Goal: Task Accomplishment & Management: Complete application form

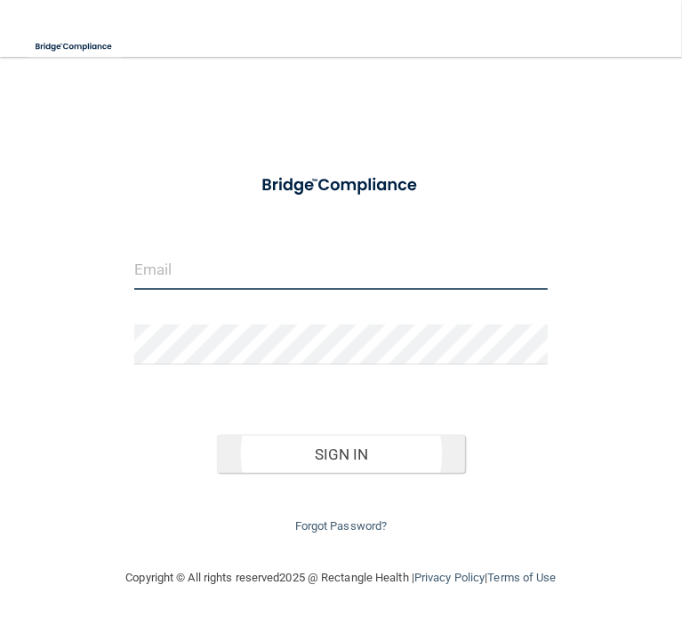
type input "[EMAIL_ADDRESS][DOMAIN_NAME]"
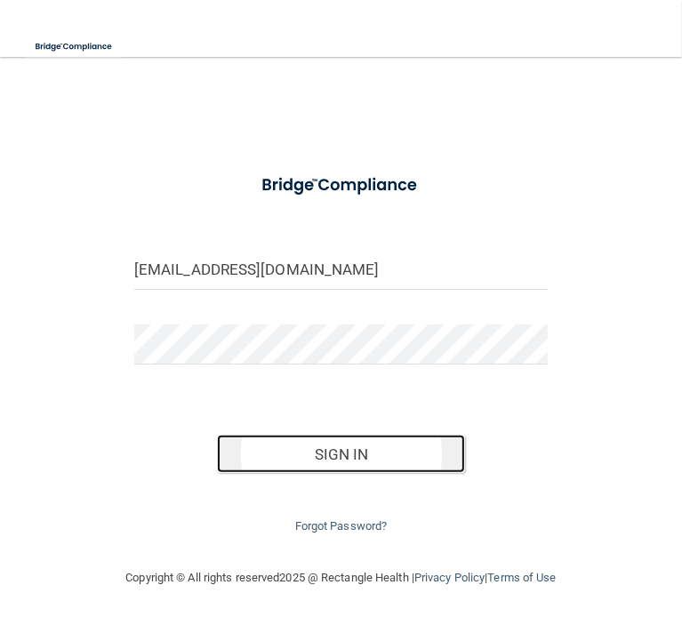
click at [328, 460] on button "Sign In" at bounding box center [341, 454] width 248 height 39
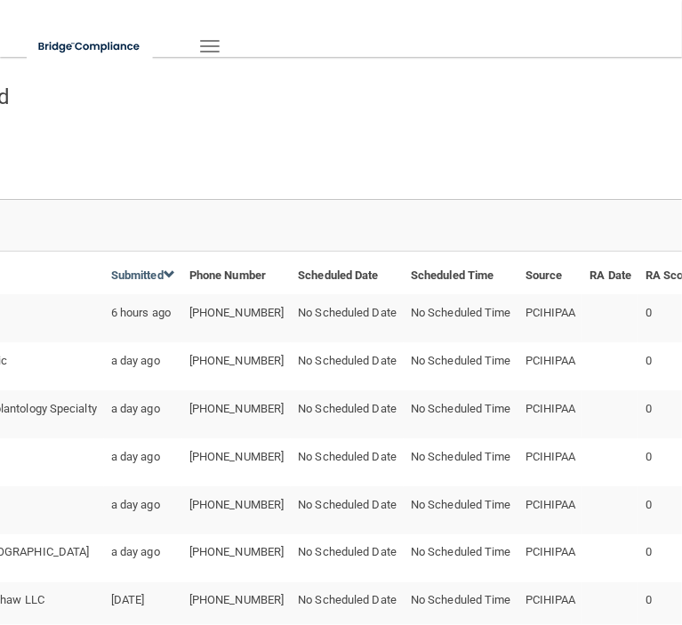
click at [389, 134] on div "Leads" at bounding box center [341, 158] width 1125 height 81
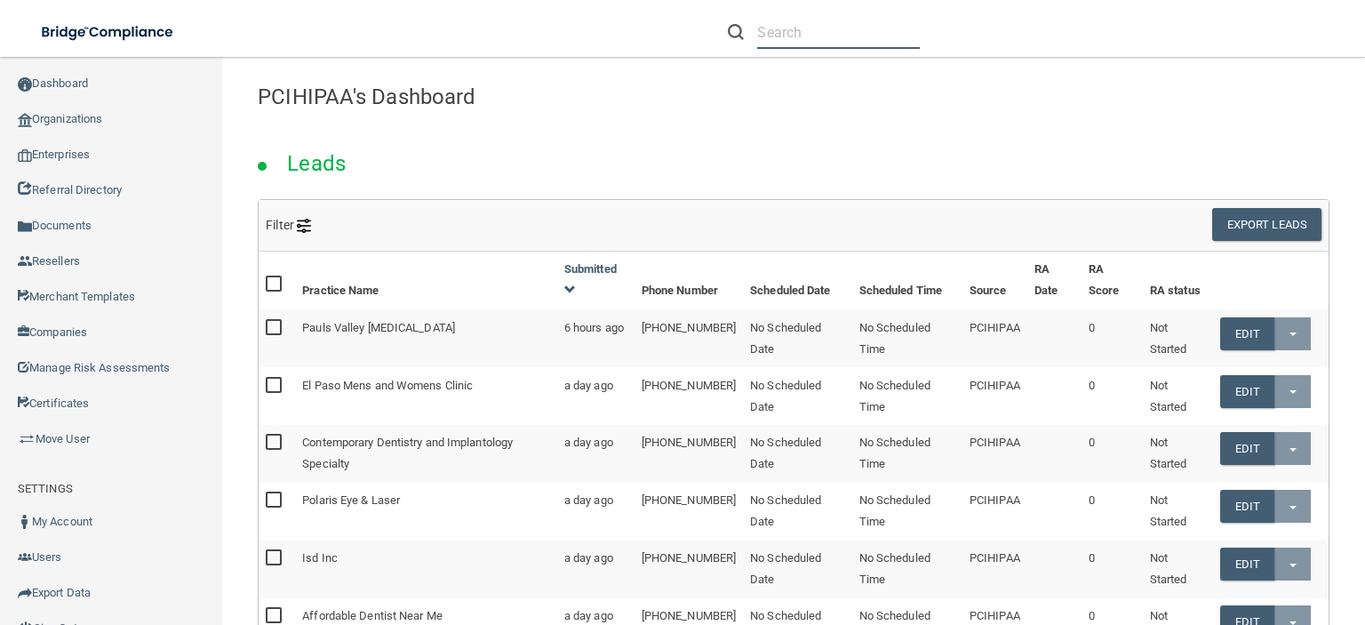
click at [829, 27] on input "text" at bounding box center [838, 32] width 163 height 33
paste input "[PHONE_NUMBER]"
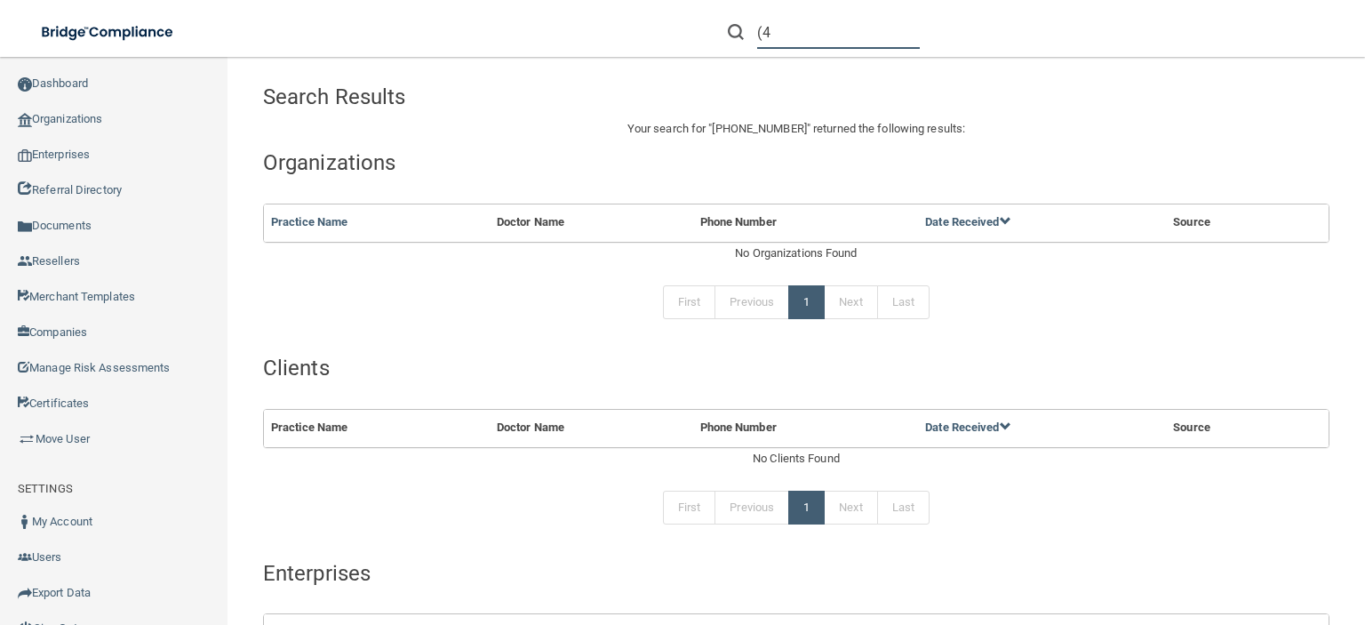
type input "("
paste input "H&M Dental"
drag, startPoint x: 846, startPoint y: 38, endPoint x: 744, endPoint y: 44, distance: 102.4
click at [744, 44] on div "H&M Dental" at bounding box center [824, 32] width 192 height 33
paste input "[EMAIL_ADDRESS][DOMAIN_NAME]"
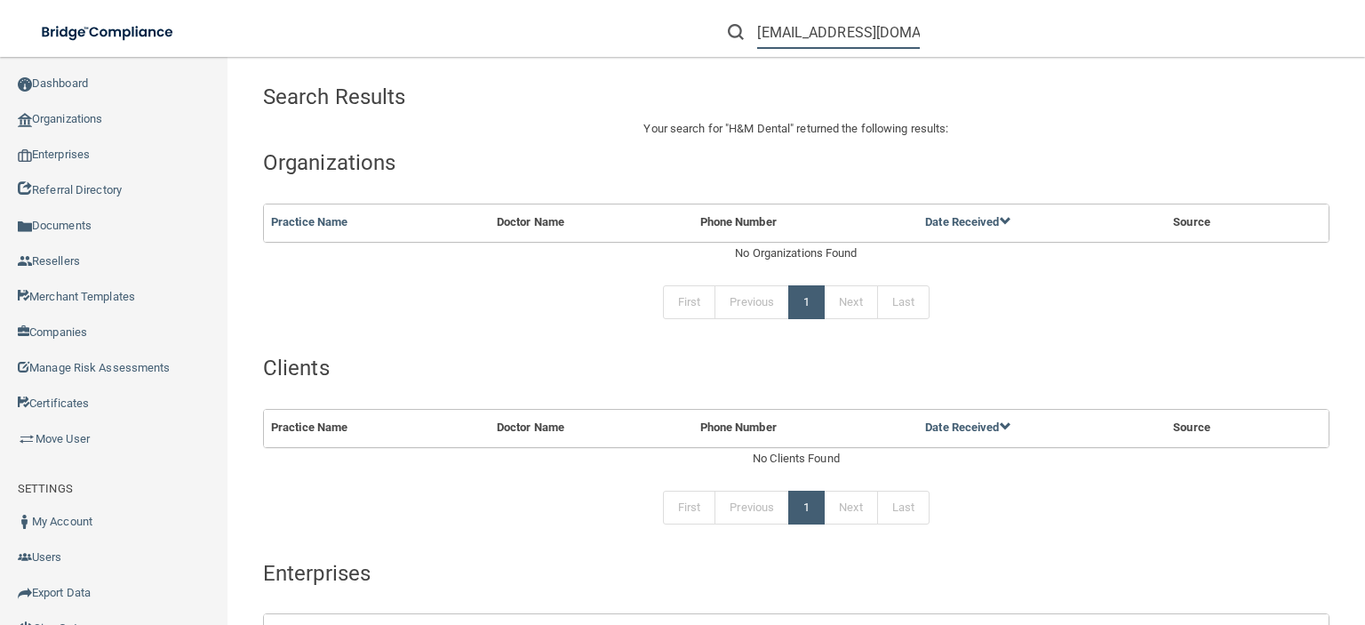
scroll to position [0, 10]
type input "[EMAIL_ADDRESS][DOMAIN_NAME]"
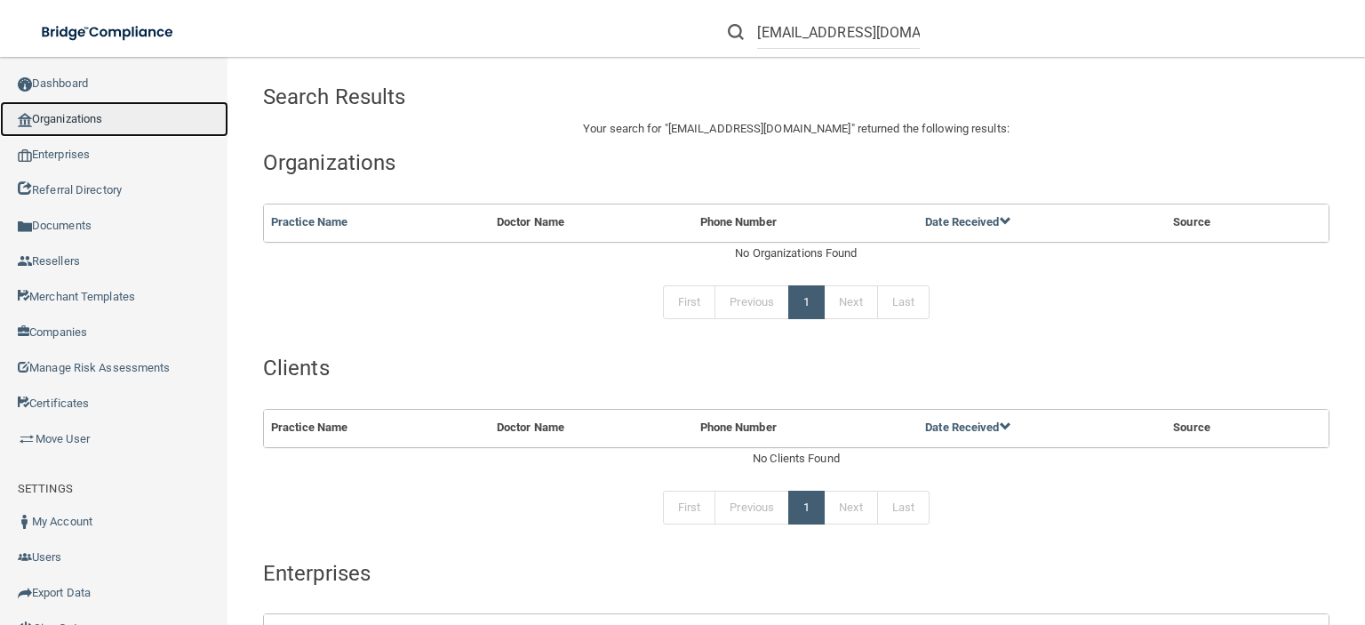
click at [107, 113] on link "Organizations" at bounding box center [114, 119] width 228 height 36
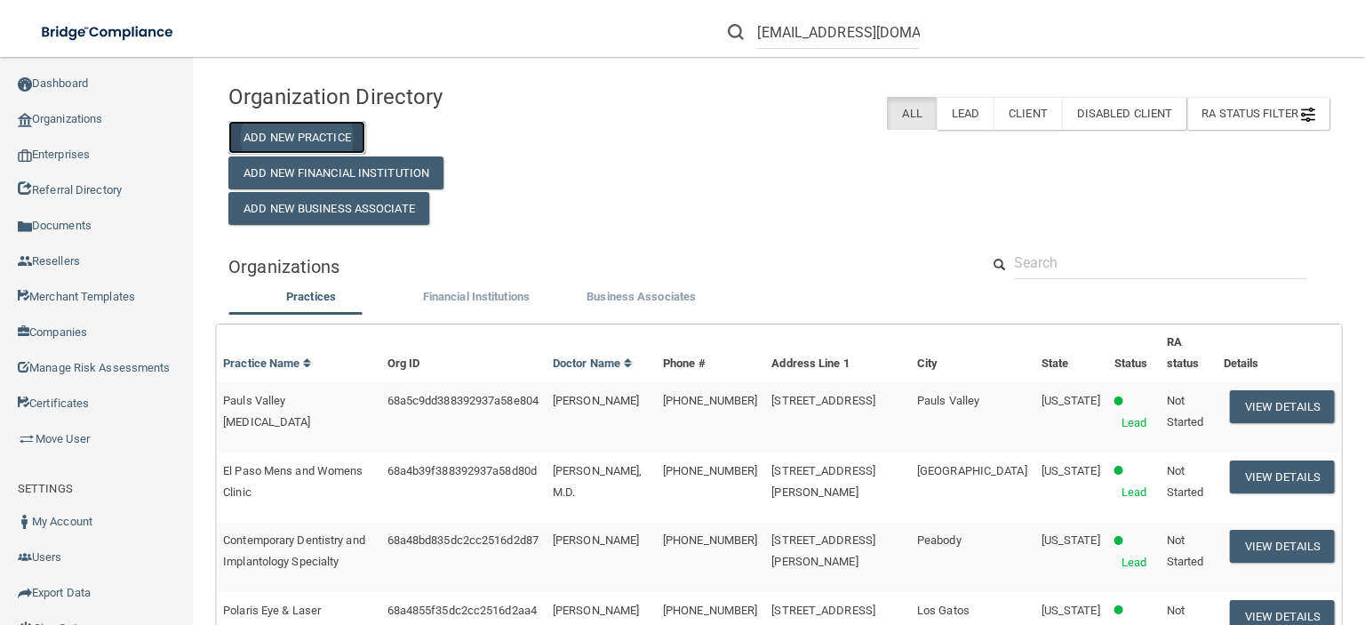
click at [332, 129] on button "Add New Practice" at bounding box center [296, 137] width 137 height 33
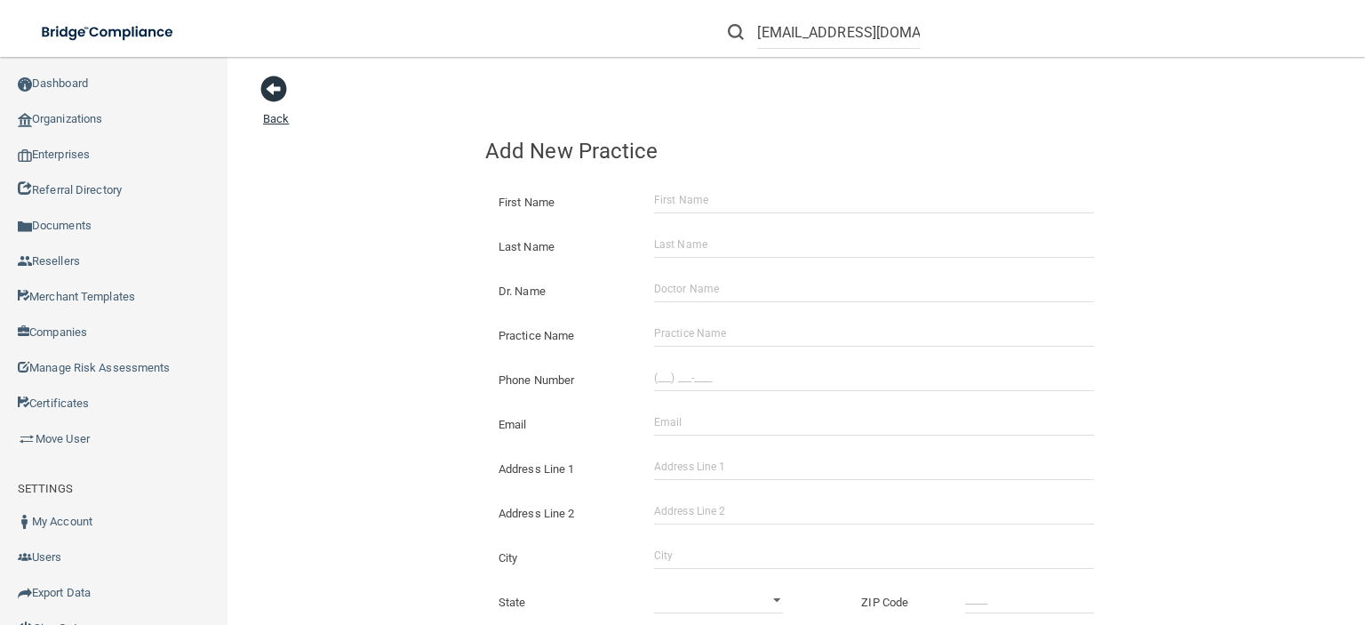
click at [272, 95] on span at bounding box center [273, 89] width 27 height 27
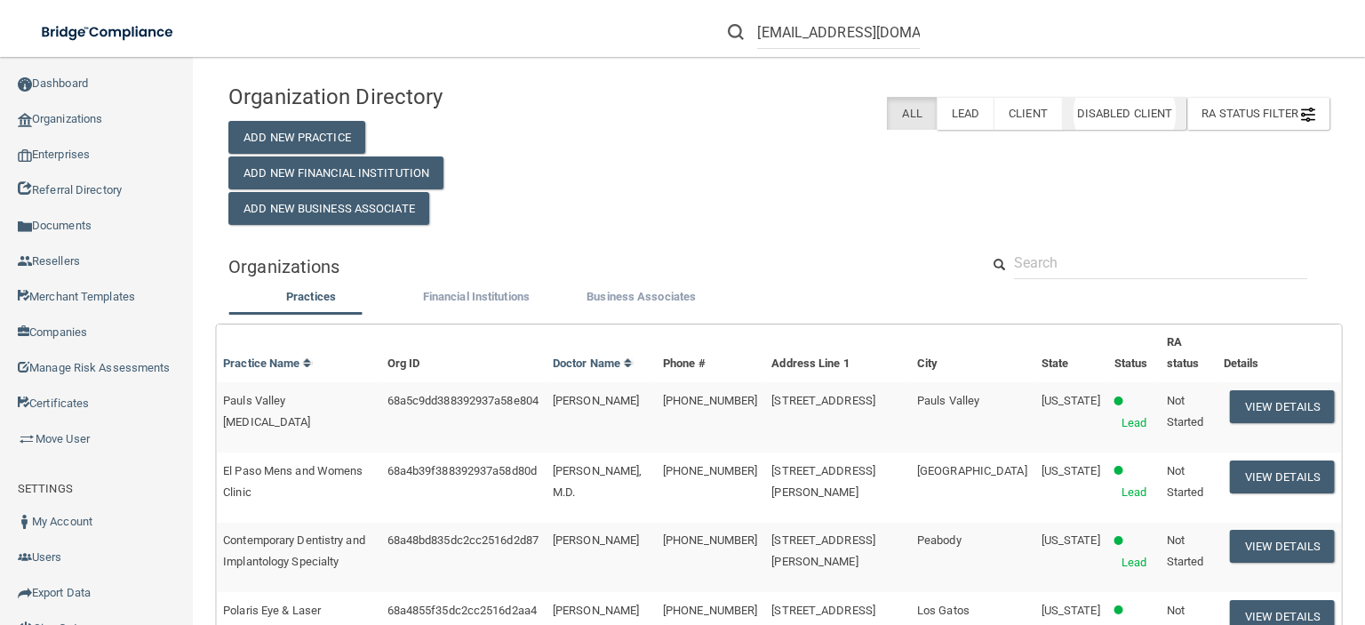
click at [1118, 114] on label "Disabled Client" at bounding box center [1124, 113] width 125 height 33
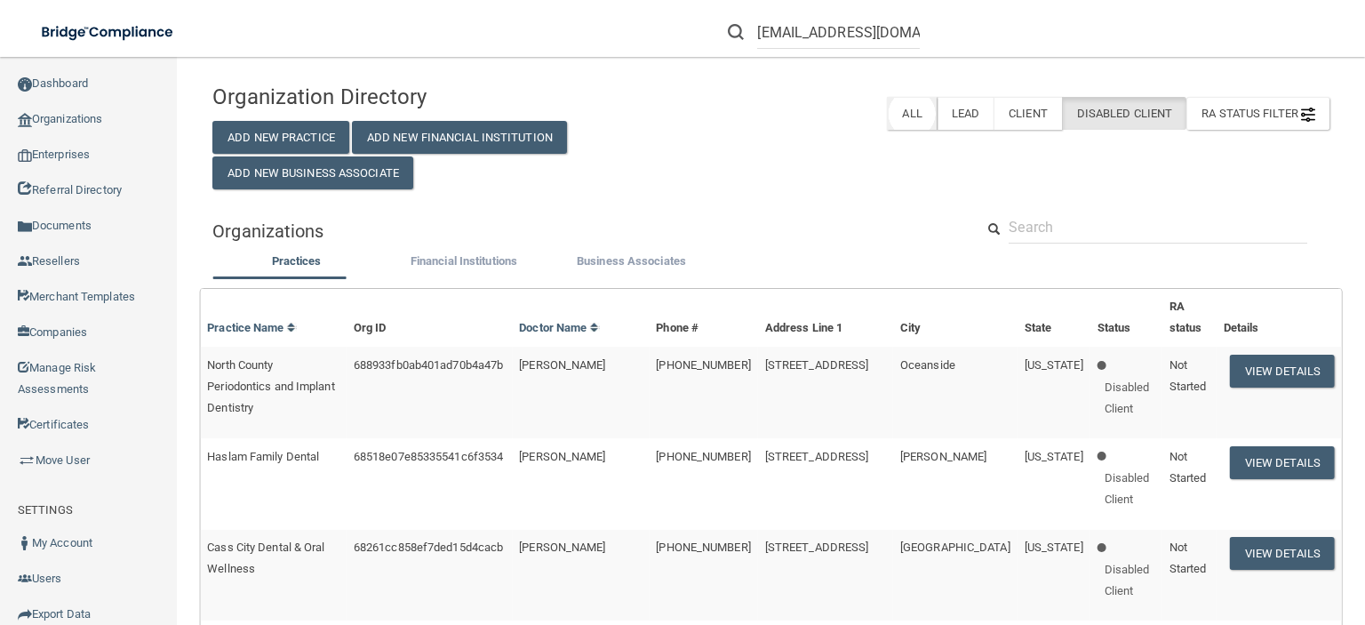
click at [899, 111] on label "All" at bounding box center [911, 113] width 49 height 33
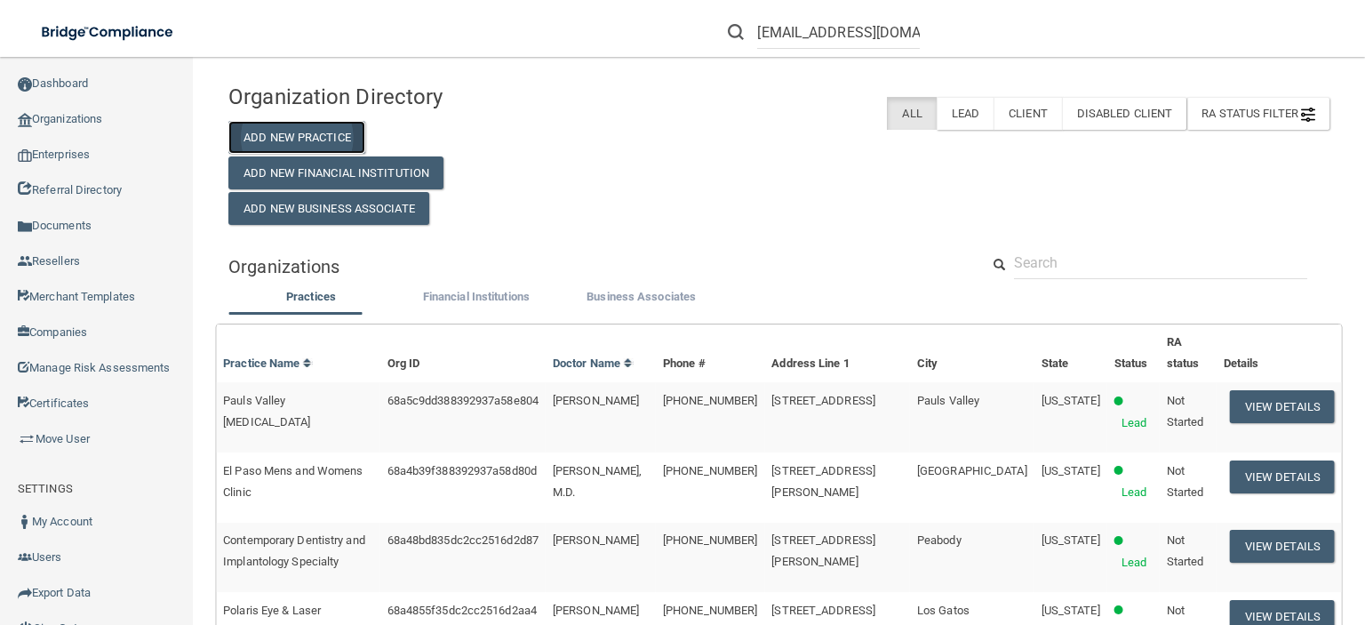
click at [300, 132] on button "Add New Practice" at bounding box center [296, 137] width 137 height 33
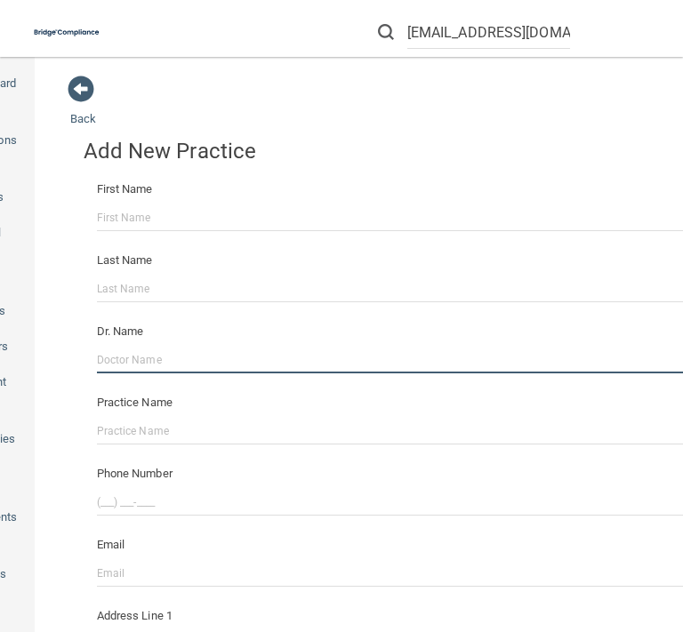
click at [148, 362] on input "Dr. Name" at bounding box center [395, 360] width 596 height 27
type input "[PERSON_NAME]"
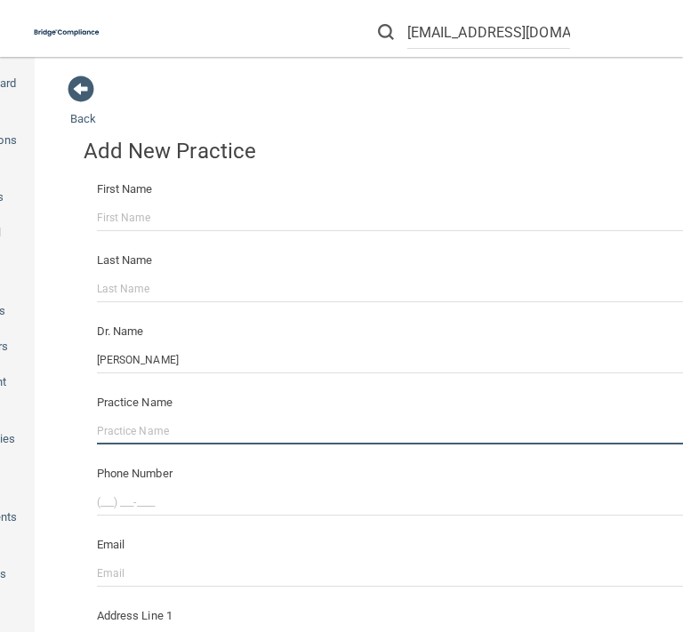
click at [140, 434] on input "Practice Name" at bounding box center [395, 431] width 596 height 27
paste input "H&M Dental"
type input "H&M Dental"
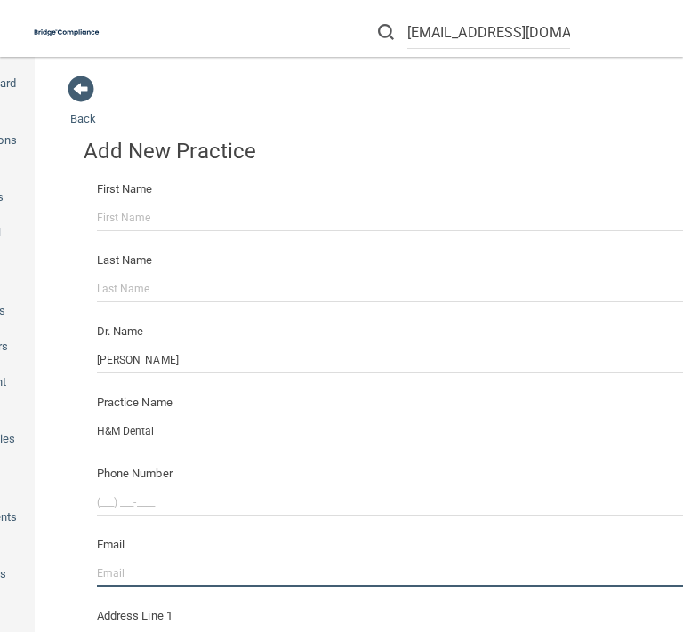
click at [106, 572] on input "Email" at bounding box center [395, 573] width 596 height 27
type input "[EMAIL_ADDRESS][DOMAIN_NAME]"
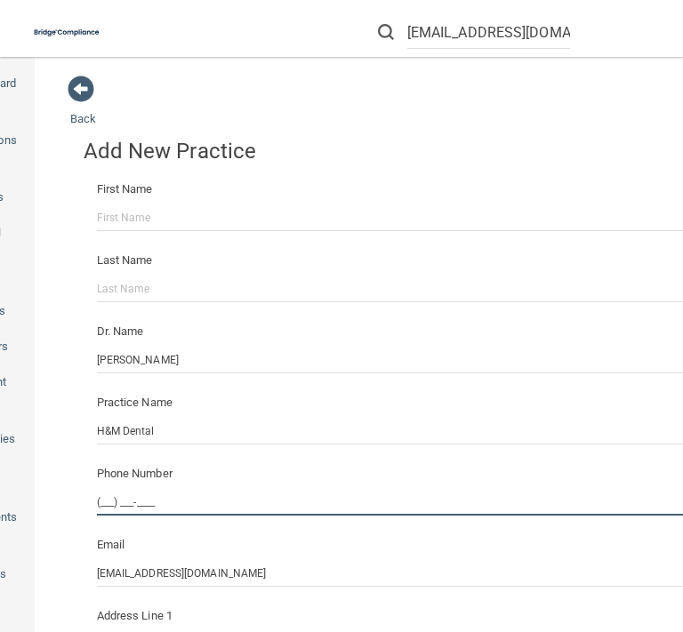
click at [106, 493] on input "(___) ___-____" at bounding box center [395, 502] width 596 height 27
type input "[PHONE_NUMBER]"
click at [589, 170] on div "Add New Practice First Name Last Name Dr. Name Hasham Majoka Practice Name H&M …" at bounding box center [394, 596] width 649 height 933
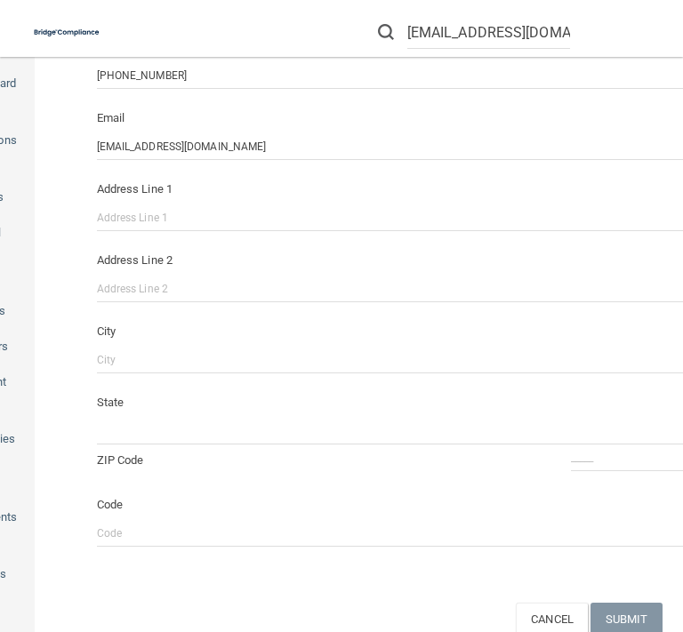
scroll to position [462, 0]
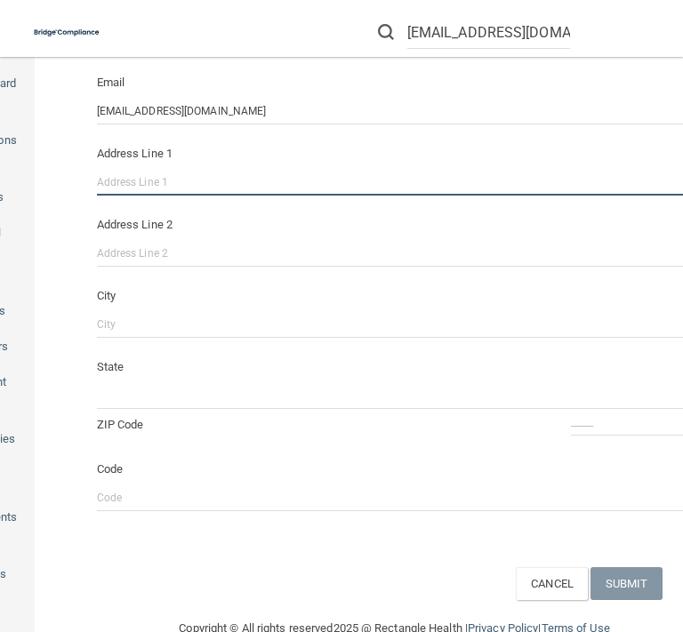
click at [147, 183] on input "Address Line 1" at bounding box center [395, 182] width 596 height 27
type input "[STREET_ADDRESS]"
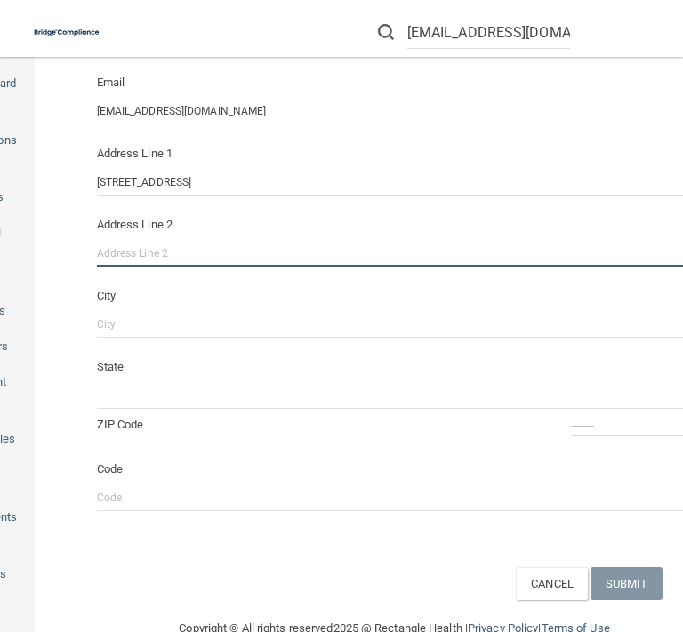
scroll to position [0, 6]
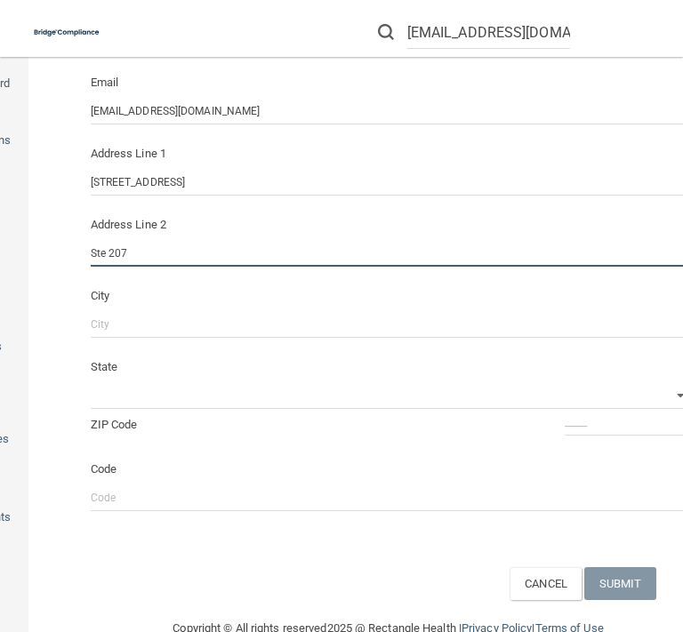
click at [92, 252] on input "Ste 207" at bounding box center [389, 253] width 596 height 27
type input "Suite 207"
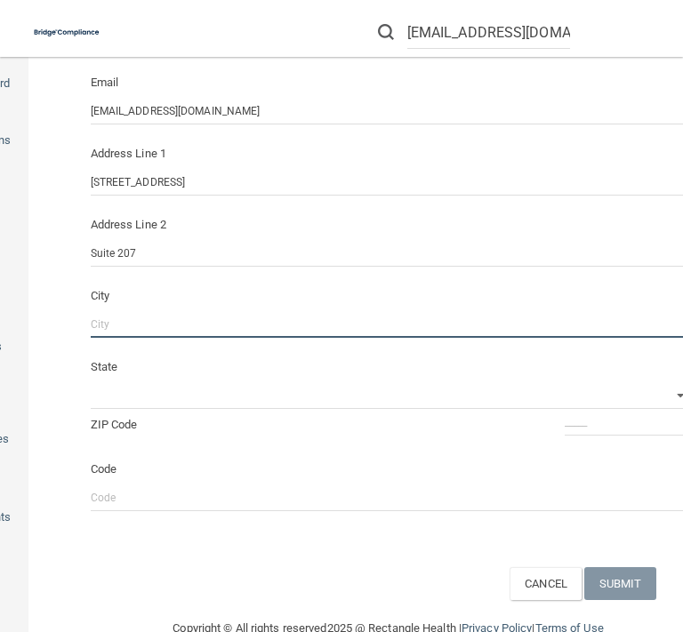
click at [117, 312] on input "City" at bounding box center [389, 324] width 596 height 27
type input "[GEOGRAPHIC_DATA]"
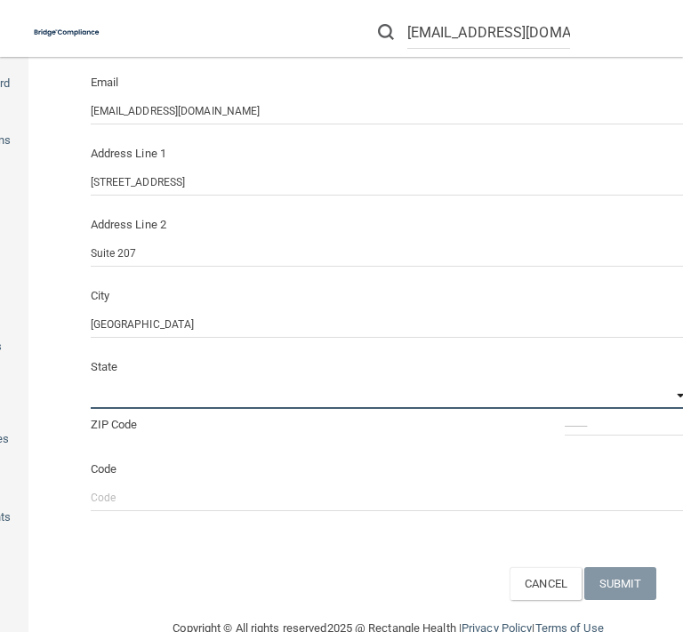
click at [117, 390] on select "[US_STATE] [US_STATE] [US_STATE] [US_STATE] [US_STATE] [US_STATE] [US_STATE] [U…" at bounding box center [389, 395] width 596 height 27
select select "21"
click at [91, 382] on select "[US_STATE] [US_STATE] [US_STATE] [US_STATE] [US_STATE] [US_STATE] [US_STATE] [U…" at bounding box center [389, 395] width 596 height 27
click at [184, 433] on div "State [US_STATE] [US_STATE] [US_STATE] [US_STATE] [US_STATE] [US_STATE] [US_STA…" at bounding box center [388, 395] width 622 height 89
click at [102, 434] on label "ZIP Code" at bounding box center [114, 424] width 74 height 21
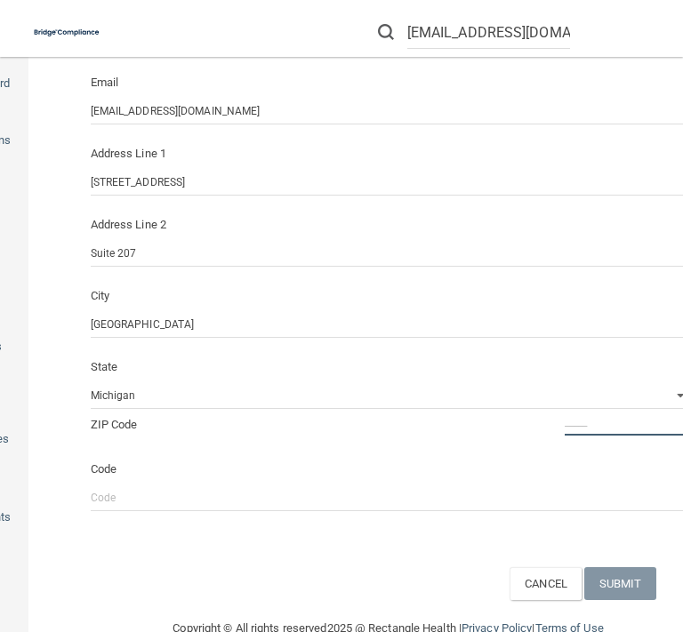
click at [564, 434] on input "ZIP Code" at bounding box center [625, 422] width 122 height 27
type input "_____"
type input "01118"
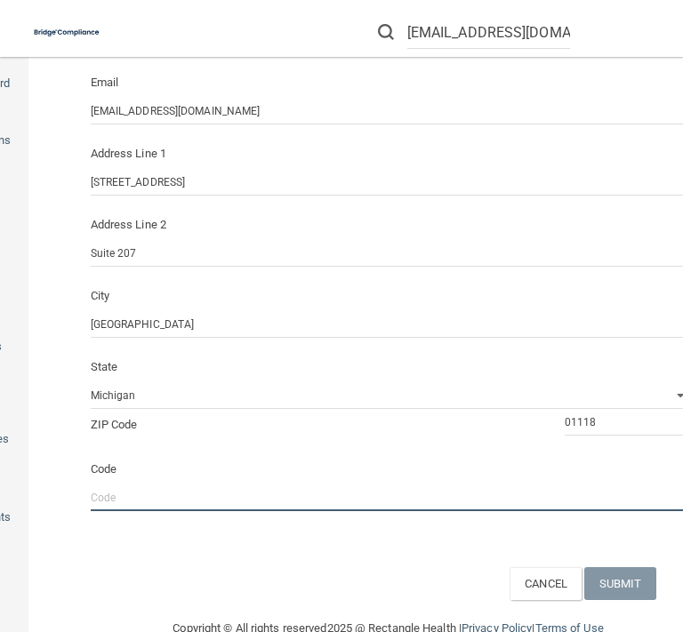
click at [577, 508] on input "Code" at bounding box center [389, 497] width 596 height 27
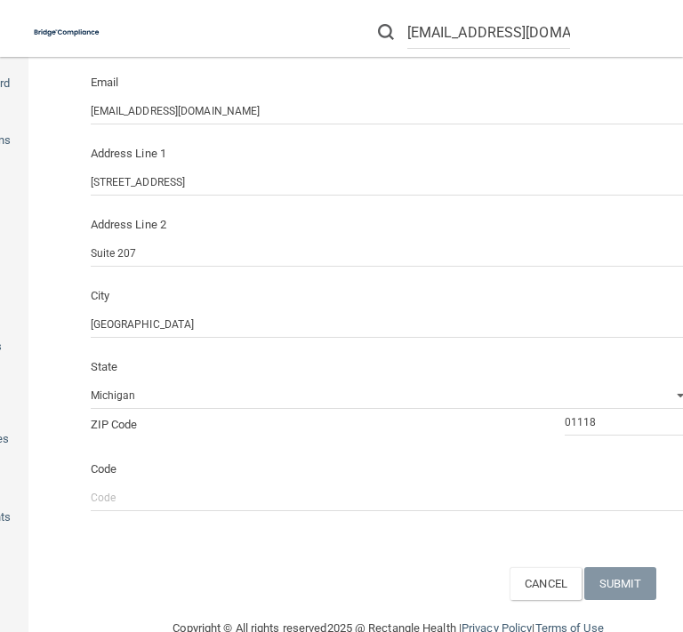
click at [379, 569] on div "CANCEL SUBMIT" at bounding box center [388, 583] width 649 height 33
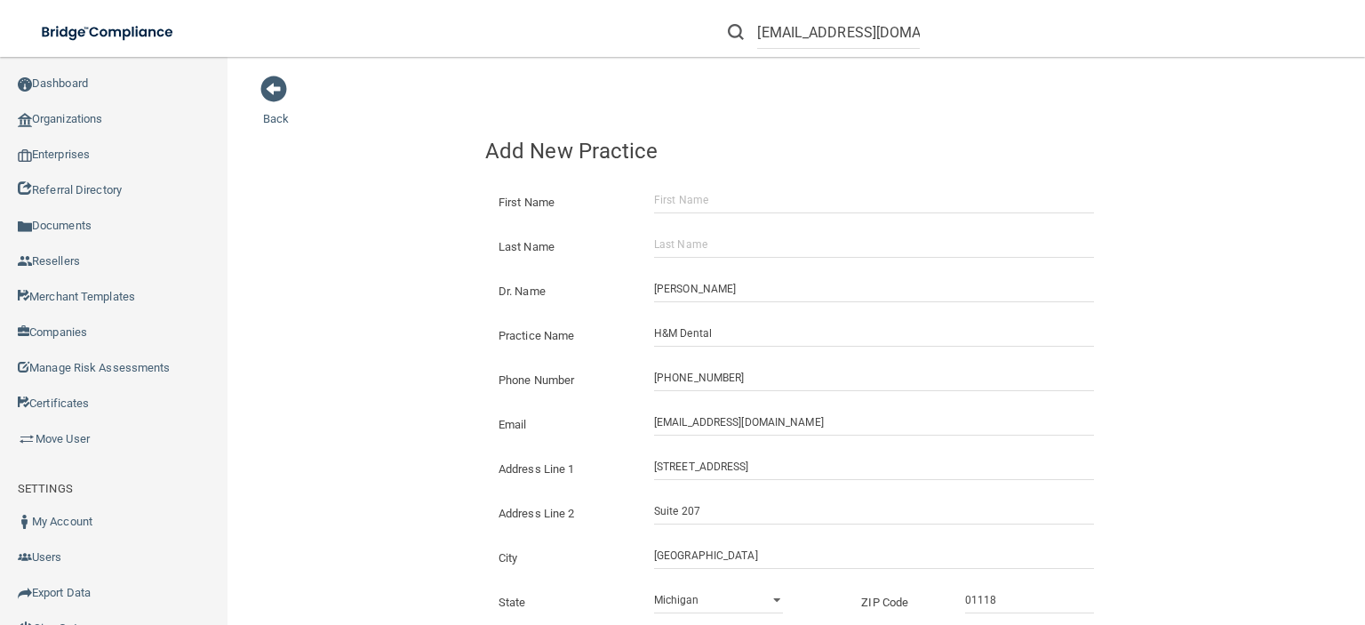
scroll to position [183, 0]
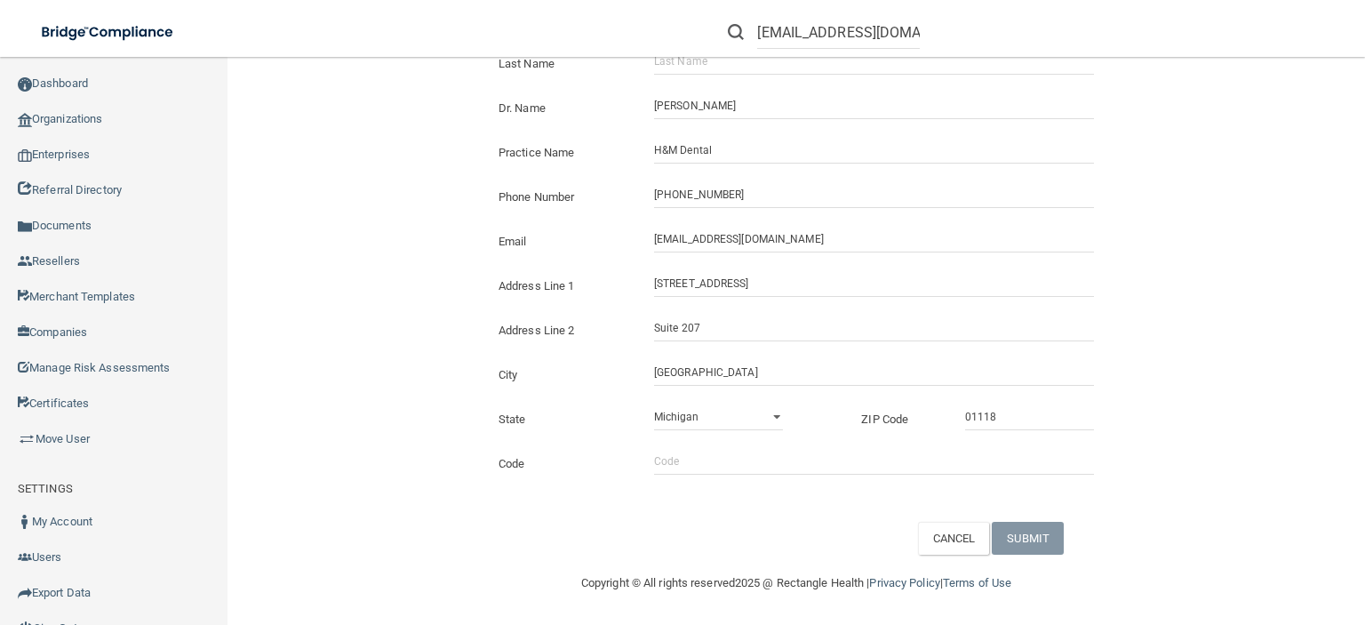
click at [1247, 326] on div "Back Add New Practice First Name Last Name Dr. Name [GEOGRAPHIC_DATA] Majoka Pr…" at bounding box center [796, 223] width 1067 height 663
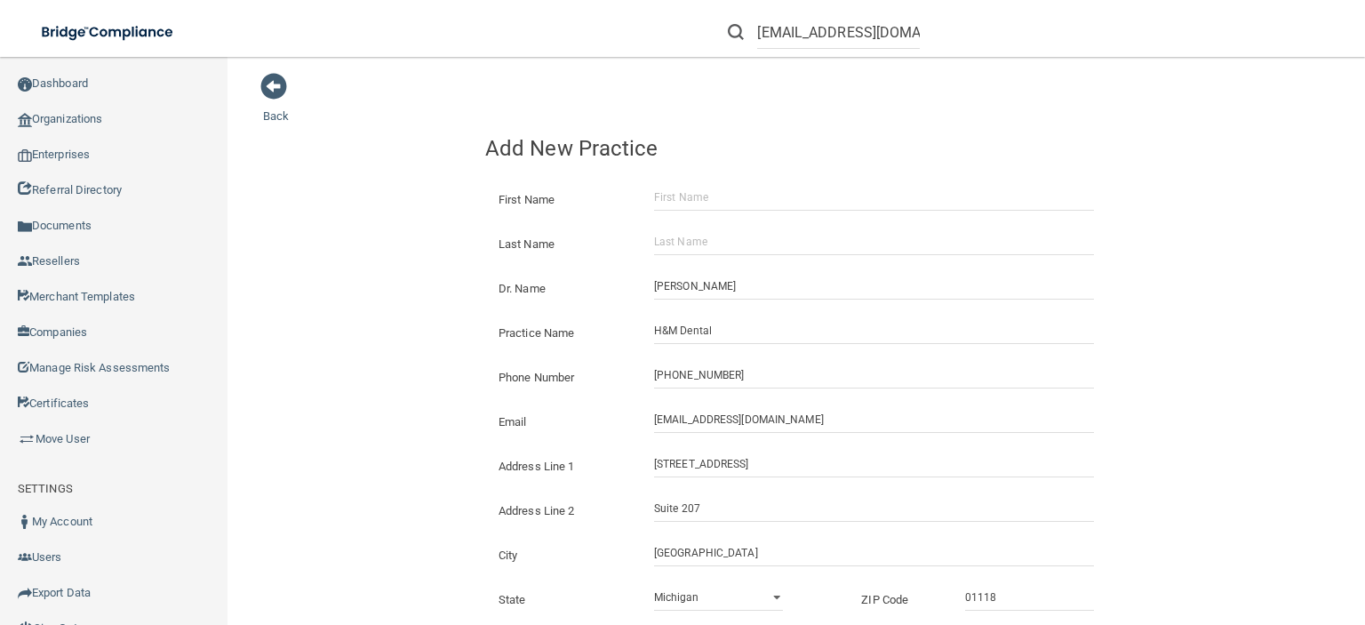
scroll to position [0, 0]
click at [688, 200] on input "First Name" at bounding box center [874, 200] width 440 height 27
type input "[PERSON_NAME]"
click at [680, 244] on input "Last Name" at bounding box center [874, 244] width 440 height 27
